Goal: Transaction & Acquisition: Purchase product/service

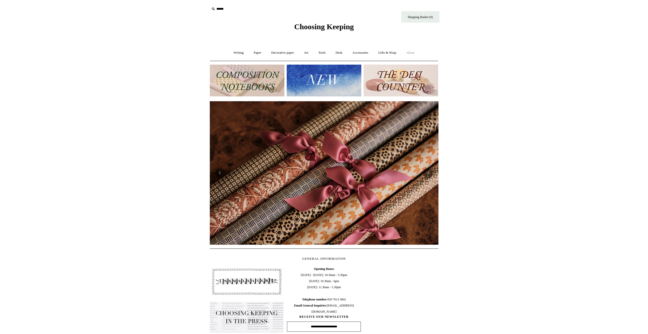
click at [413, 54] on link "About +" at bounding box center [410, 52] width 18 height 13
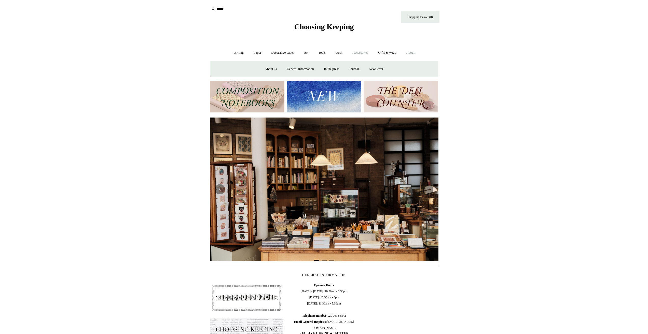
click at [354, 54] on link "Accessories +" at bounding box center [360, 52] width 25 height 13
click at [345, 53] on link "Desk +" at bounding box center [339, 52] width 16 height 13
click at [319, 52] on link "Tools +" at bounding box center [322, 52] width 17 height 13
click at [308, 53] on link "Art +" at bounding box center [305, 52] width 13 height 13
click at [276, 52] on link "Decorative paper +" at bounding box center [282, 52] width 32 height 13
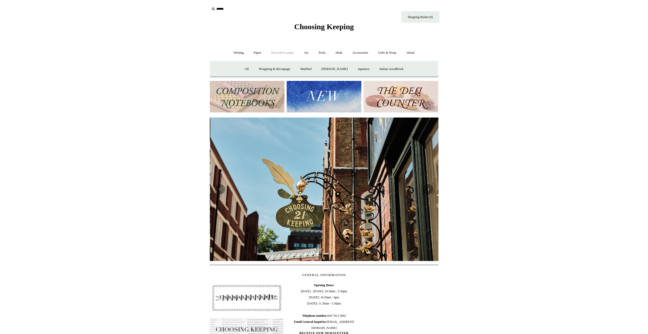
scroll to position [0, 229]
click at [231, 50] on link "Writing +" at bounding box center [238, 52] width 19 height 13
click at [409, 16] on link "Shopping Basket (0)" at bounding box center [420, 16] width 38 height 11
